Goal: Find contact information: Find contact information

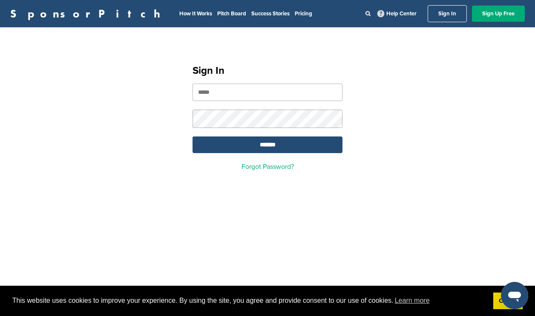
click at [260, 91] on input "email" at bounding box center [268, 92] width 150 height 17
type input "**********"
click at [226, 144] on input "*******" at bounding box center [268, 144] width 150 height 17
click at [243, 150] on input "*******" at bounding box center [268, 144] width 150 height 17
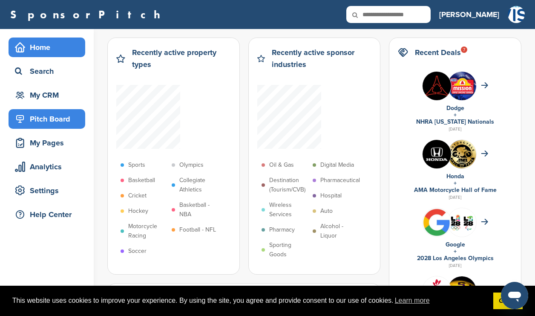
click at [49, 117] on div "Pitch Board" at bounding box center [49, 118] width 72 height 15
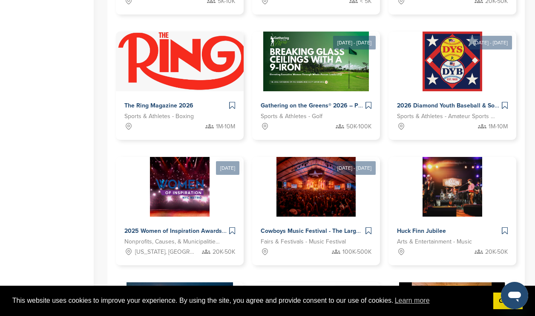
scroll to position [398, 0]
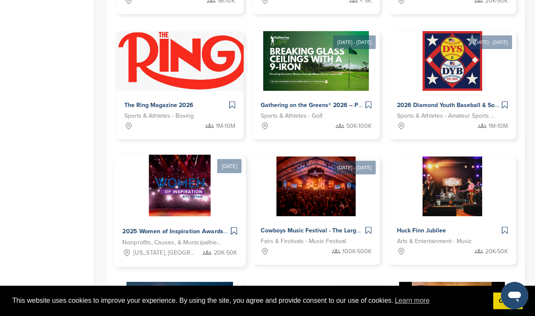
click at [219, 215] on div at bounding box center [180, 185] width 133 height 62
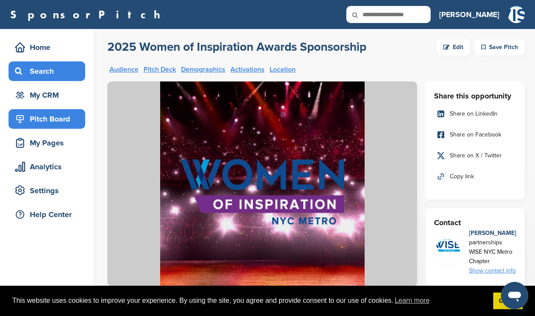
click at [65, 74] on div "Search" at bounding box center [49, 71] width 72 height 15
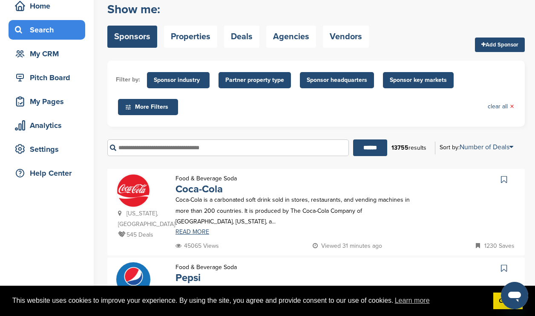
scroll to position [35, 0]
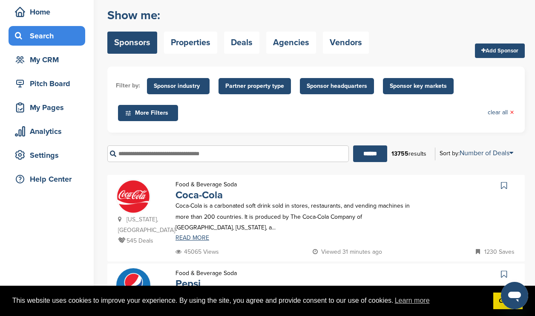
click at [280, 148] on input "text" at bounding box center [228, 153] width 242 height 17
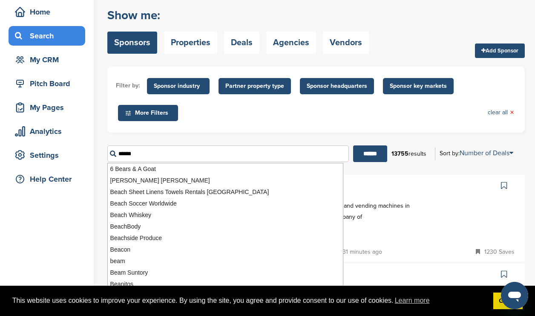
click at [353, 145] on input "******" at bounding box center [370, 153] width 34 height 17
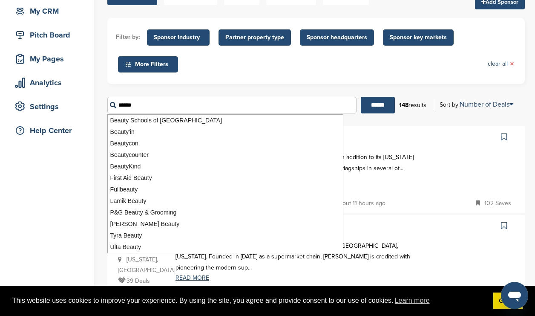
scroll to position [61, 0]
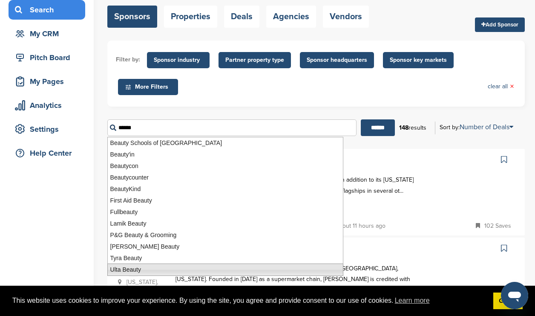
click at [186, 269] on li "Ulta Beauty" at bounding box center [225, 269] width 236 height 12
type input "**********"
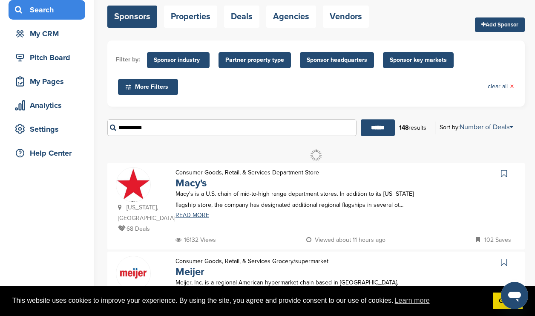
scroll to position [0, 0]
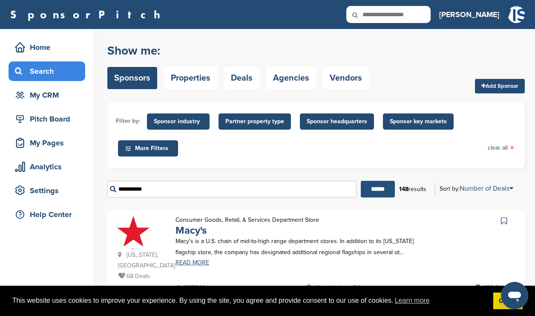
click at [371, 184] on input "******" at bounding box center [378, 189] width 34 height 17
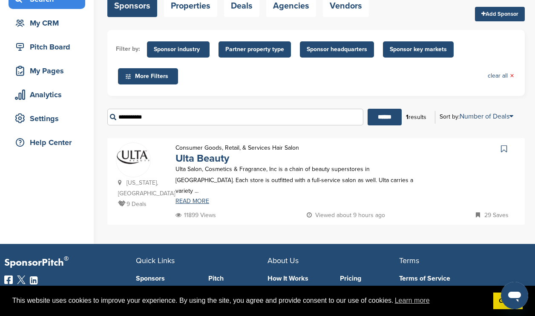
scroll to position [73, 0]
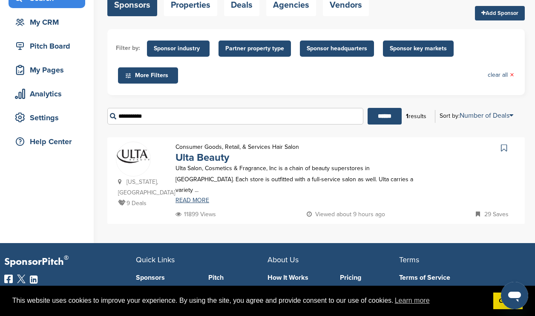
click at [227, 178] on p "Ulta Salon, Cosmetics & Fragrance, Inc is a chain of beauty superstores in the …" at bounding box center [298, 179] width 245 height 32
click at [207, 154] on link "Ulta Beauty" at bounding box center [203, 157] width 54 height 12
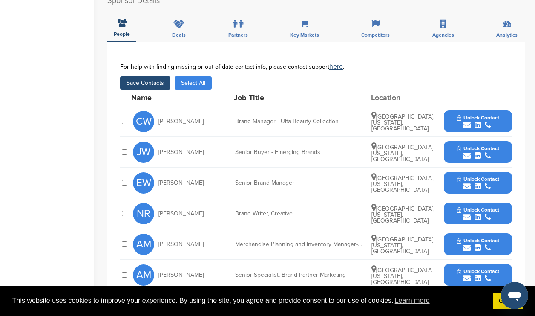
scroll to position [248, 0]
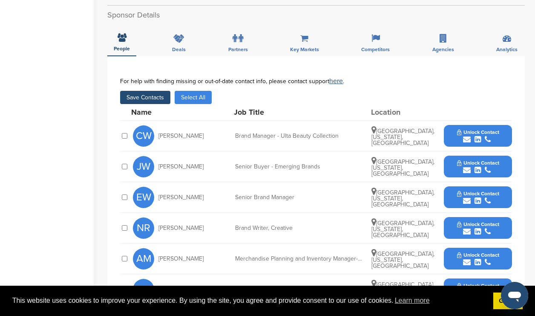
click at [475, 133] on span "Unlock Contact" at bounding box center [478, 132] width 42 height 6
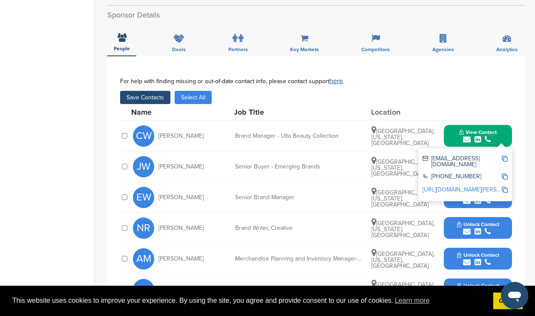
click at [491, 103] on div "Save Contacts Select All" at bounding box center [316, 97] width 392 height 13
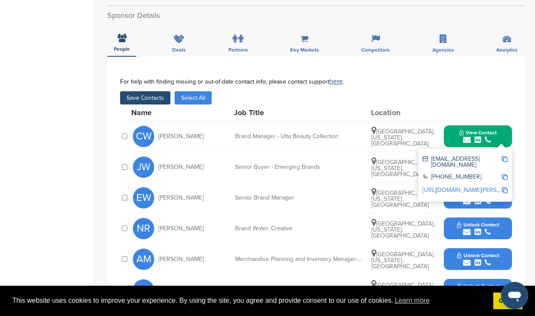
click at [468, 186] on link "http://www.linkedin.com/in/claire-williams-09a7593b" at bounding box center [475, 189] width 104 height 7
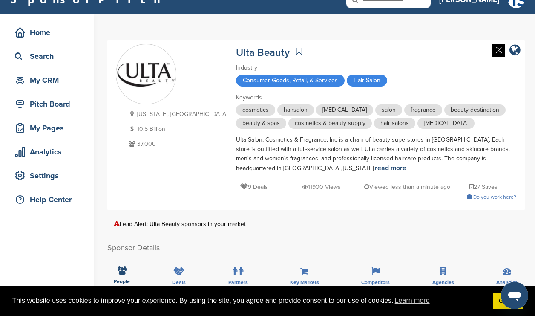
scroll to position [11, 0]
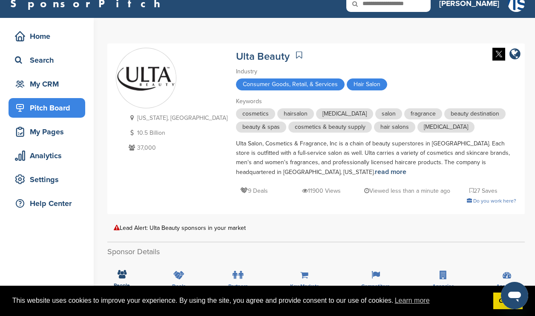
click at [33, 112] on div "Pitch Board" at bounding box center [49, 107] width 72 height 15
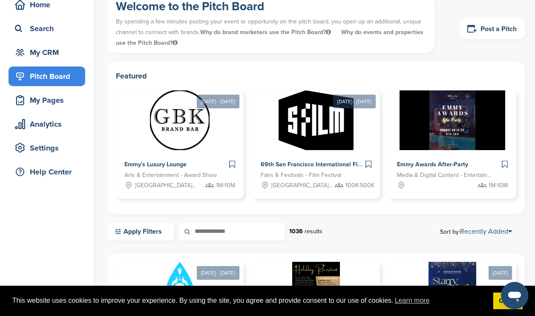
scroll to position [34, 0]
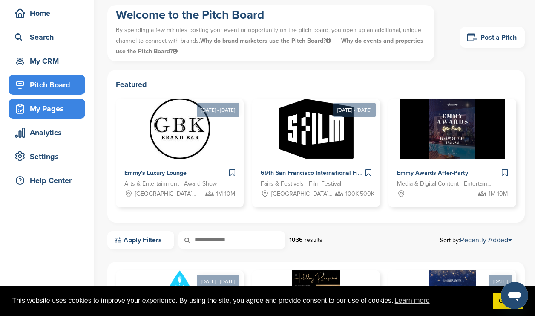
click at [69, 108] on div "My Pages" at bounding box center [49, 108] width 72 height 15
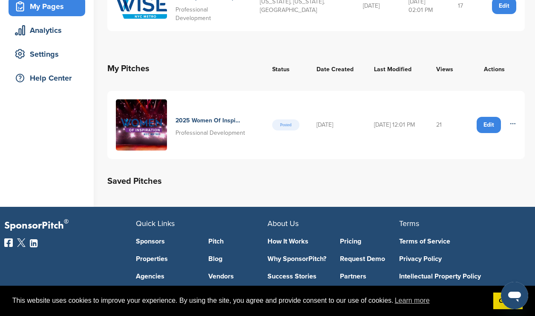
scroll to position [132, 0]
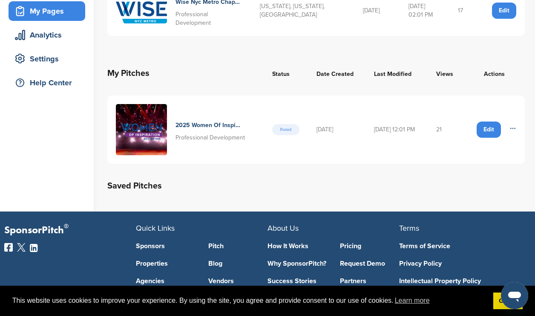
click at [513, 127] on icon at bounding box center [513, 128] width 7 height 7
click at [401, 166] on table "My Pitches Status Date Created Last Modified Views Actions 2025 Women Of Inspir…" at bounding box center [316, 110] width 418 height 119
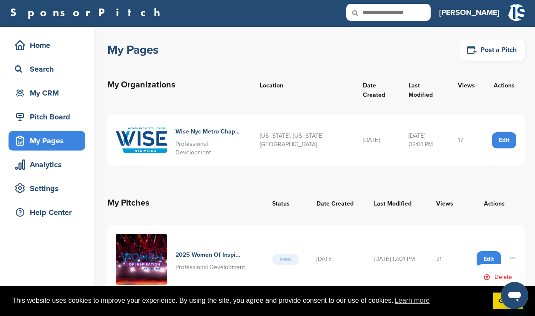
scroll to position [0, 0]
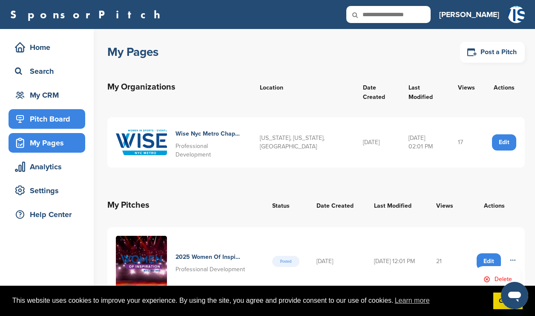
click at [40, 122] on div "Pitch Board" at bounding box center [49, 118] width 72 height 15
click at [40, 121] on div "Pitch Board" at bounding box center [49, 118] width 72 height 15
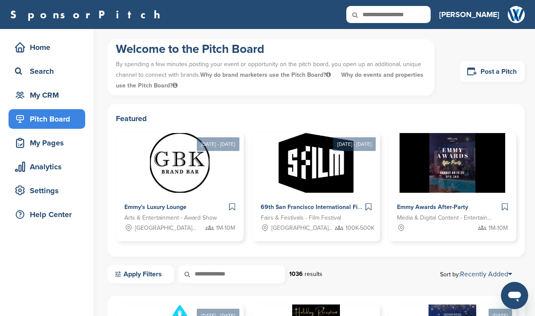
click at [40, 121] on div "Pitch Board" at bounding box center [49, 118] width 72 height 15
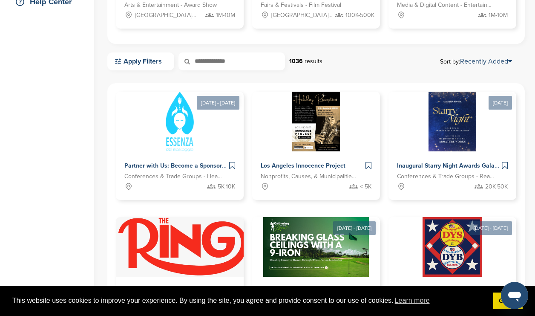
scroll to position [214, 0]
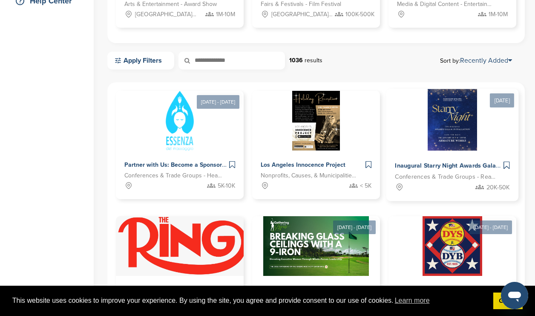
click at [493, 127] on div at bounding box center [453, 120] width 133 height 62
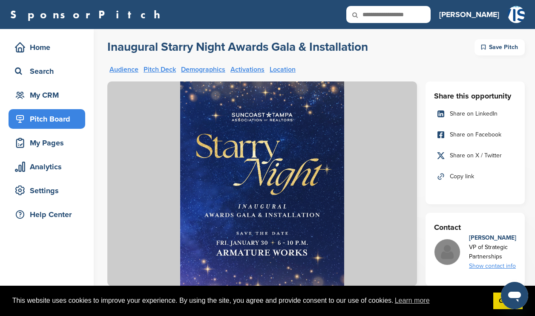
click at [61, 118] on div "Pitch Board" at bounding box center [49, 118] width 72 height 15
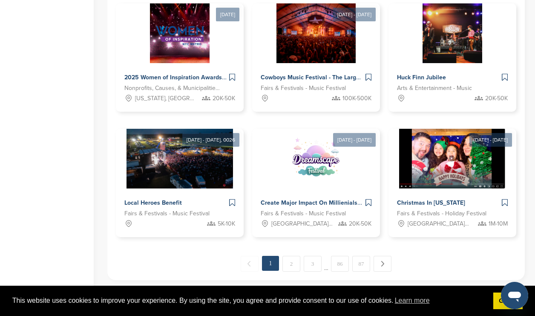
scroll to position [530, 0]
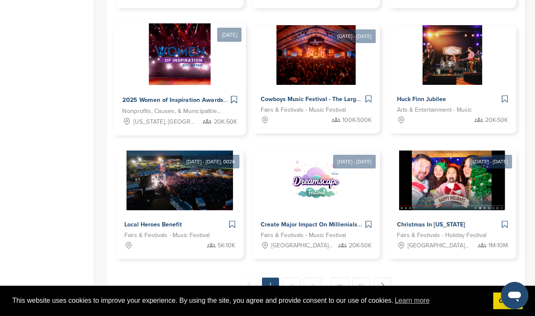
click at [197, 74] on img at bounding box center [180, 54] width 62 height 62
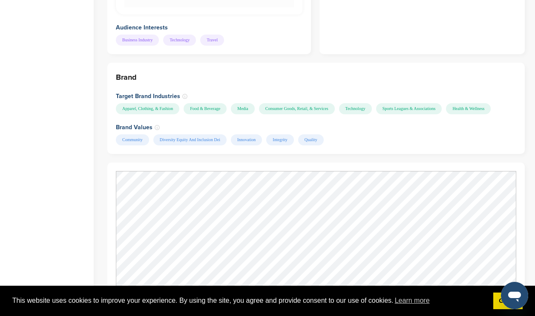
scroll to position [620, 0]
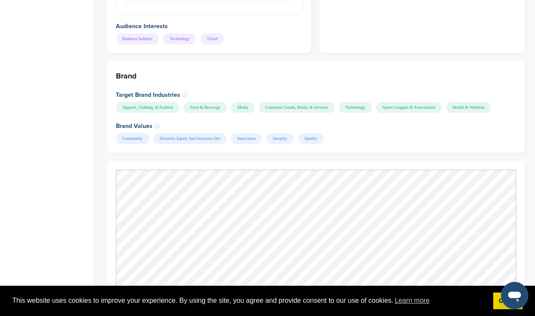
click at [475, 113] on div "Health & Wellness" at bounding box center [468, 107] width 45 height 11
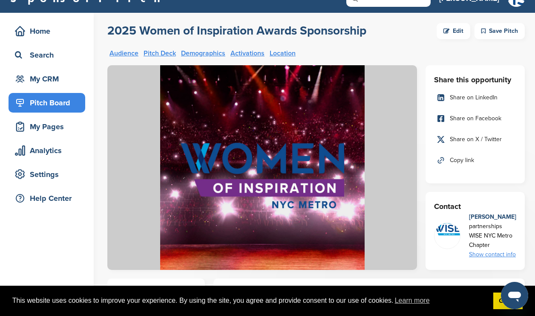
scroll to position [0, 0]
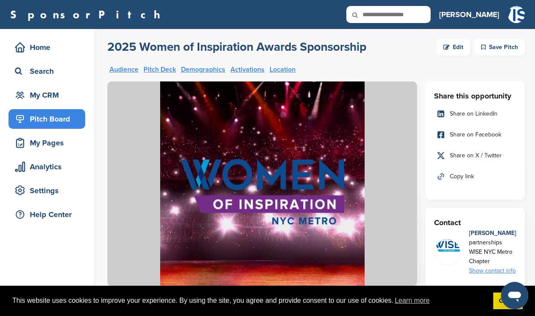
click at [488, 14] on h3 "[PERSON_NAME]" at bounding box center [469, 15] width 60 height 12
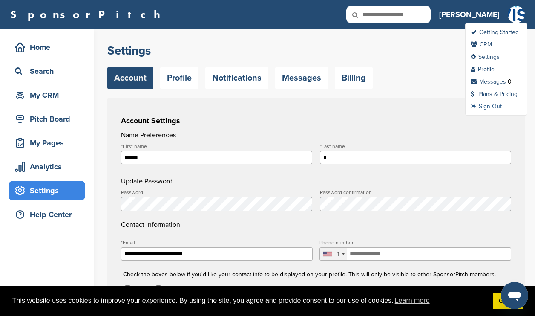
click at [492, 107] on link "Sign Out" at bounding box center [486, 106] width 31 height 7
